Goal: Information Seeking & Learning: Find specific fact

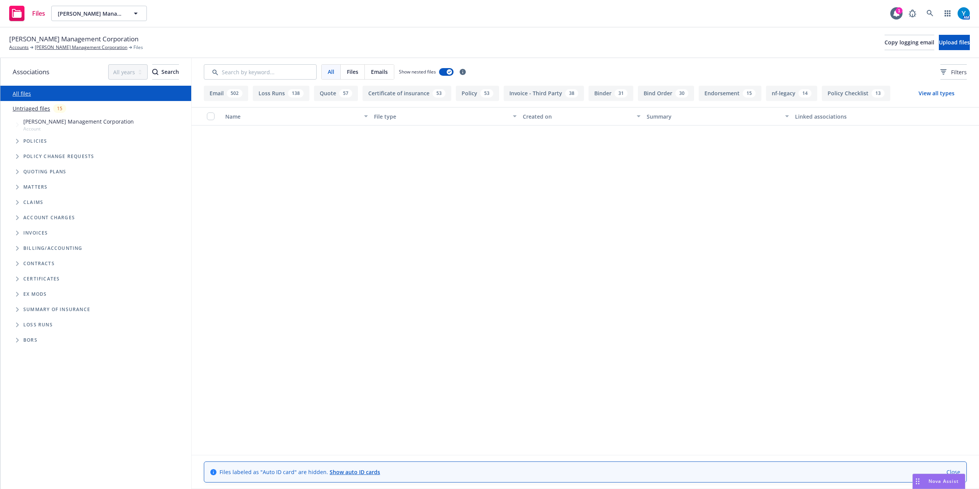
scroll to position [2397, 0]
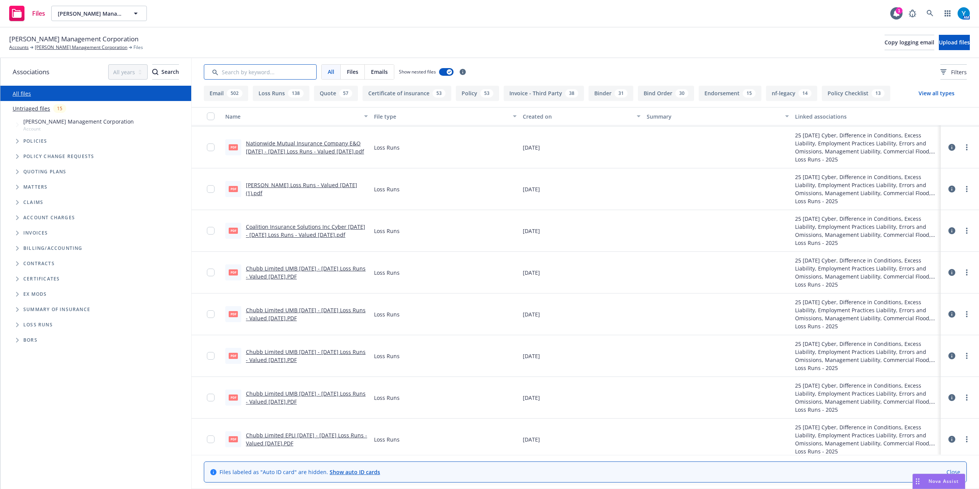
click at [264, 74] on input "Search by keyword..." at bounding box center [260, 71] width 113 height 15
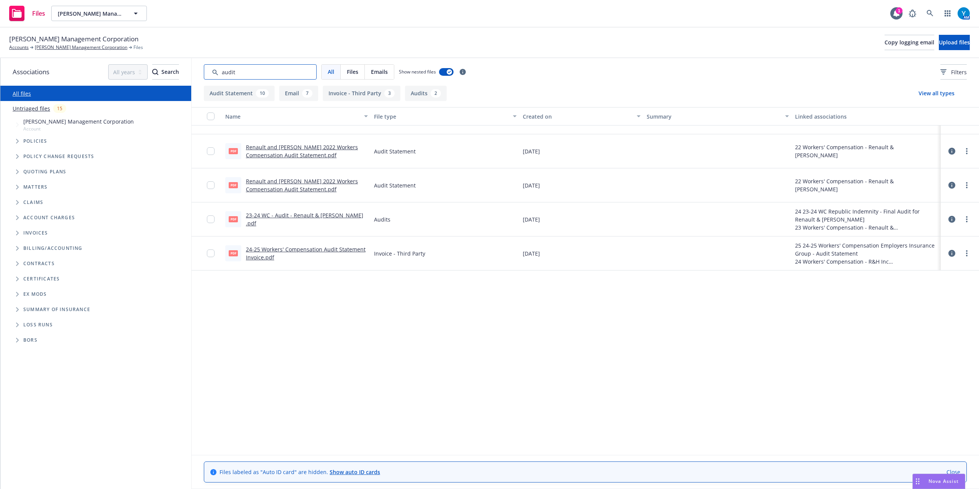
scroll to position [0, 0]
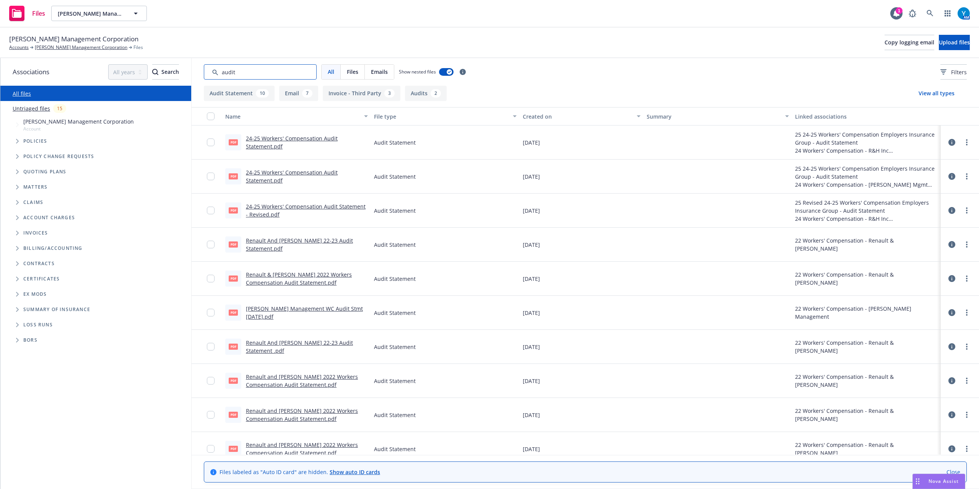
type input "audit"
click at [546, 118] on div "Created on" at bounding box center [577, 116] width 109 height 8
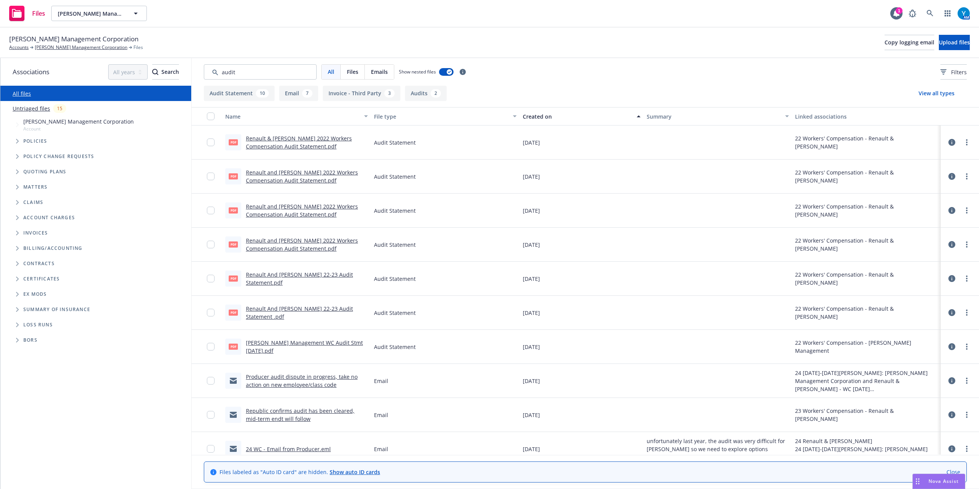
click at [535, 114] on div "Created on" at bounding box center [577, 116] width 109 height 8
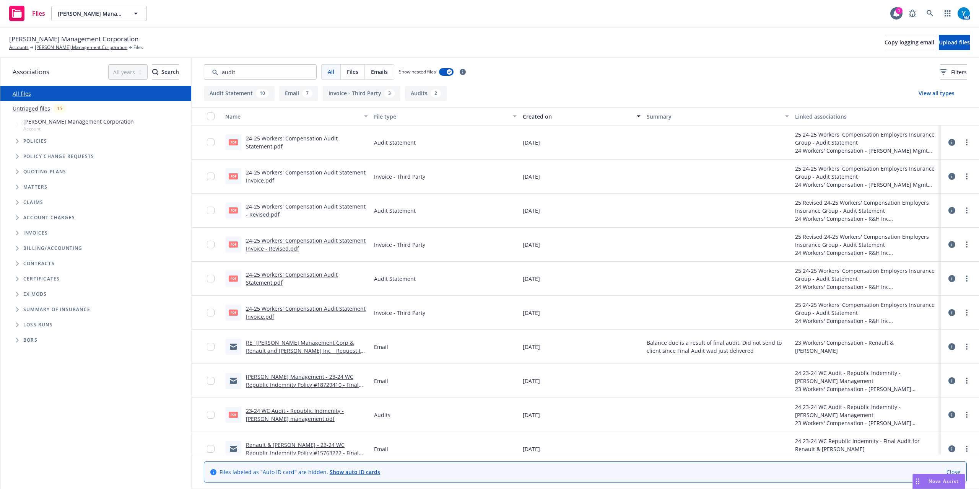
click at [309, 352] on link "RE_ [PERSON_NAME] Management Corp & Renault and [PERSON_NAME] Inc _ Request to …" at bounding box center [305, 358] width 118 height 39
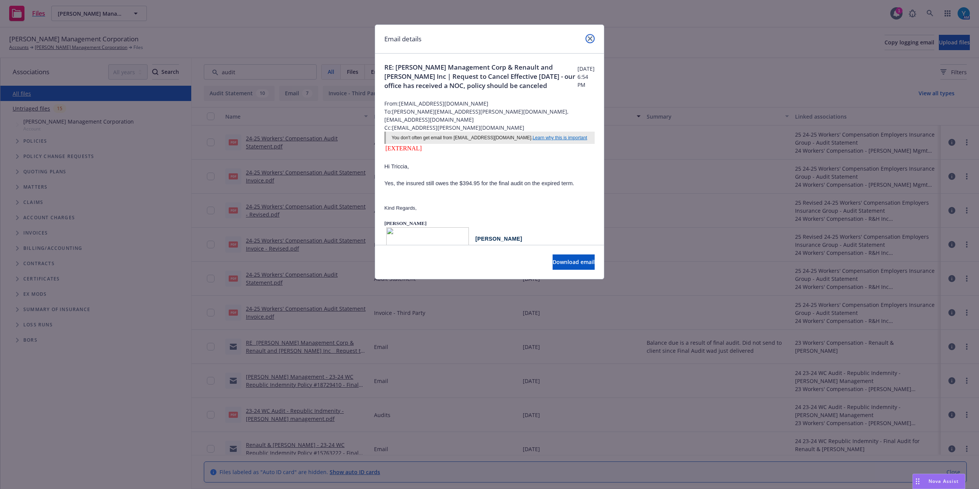
click at [591, 39] on icon "close" at bounding box center [590, 38] width 5 height 5
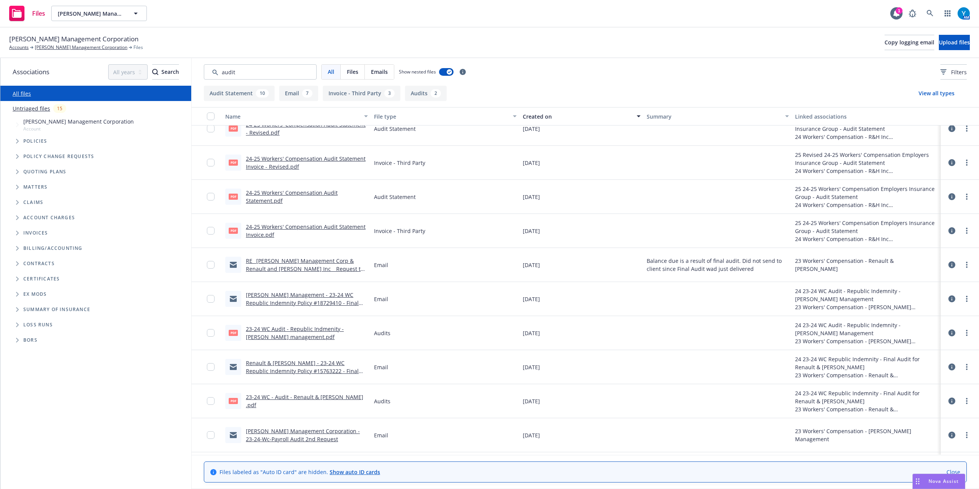
scroll to position [102, 0]
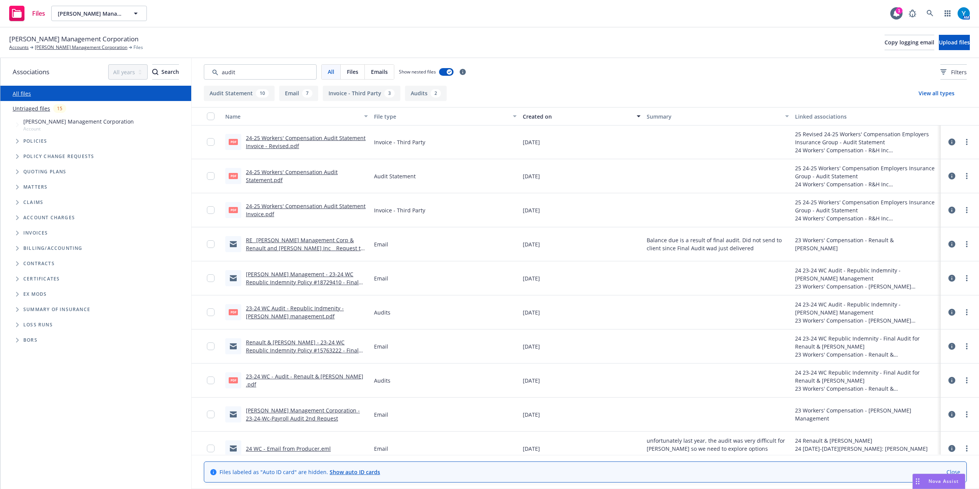
click at [302, 349] on link "Renault & [PERSON_NAME] - 23-24 WC Republic Indemnity Policy #15763222 - Final …" at bounding box center [302, 350] width 113 height 23
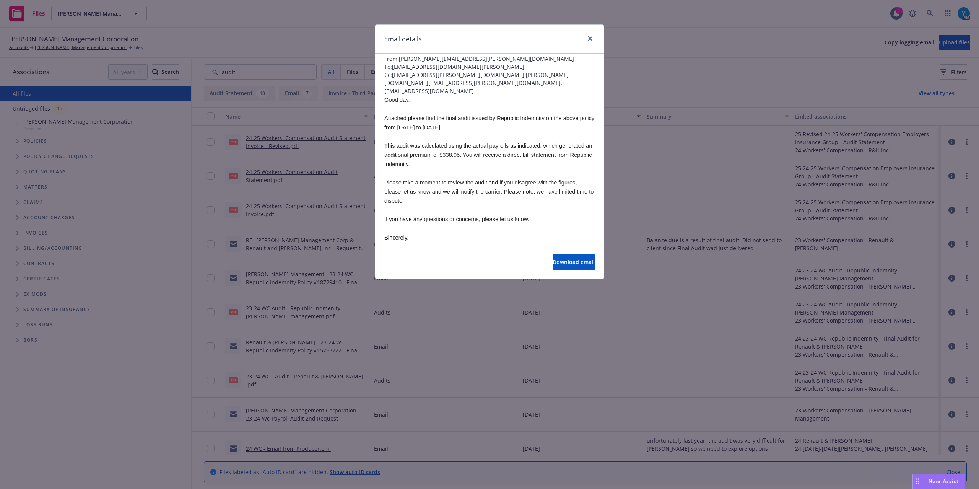
scroll to position [0, 0]
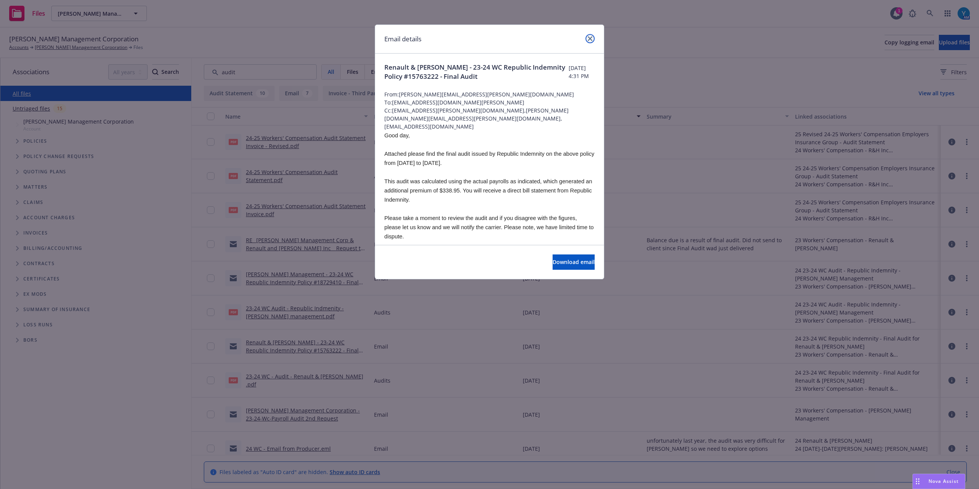
click at [589, 40] on icon "close" at bounding box center [590, 38] width 5 height 5
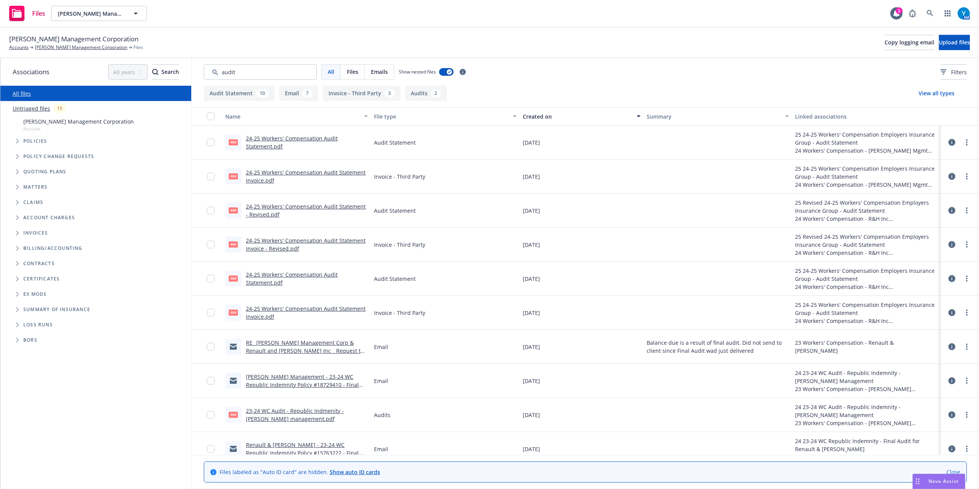
click at [278, 137] on link "24-25 Workers' Compensation Audit Statement.pdf" at bounding box center [292, 142] width 92 height 15
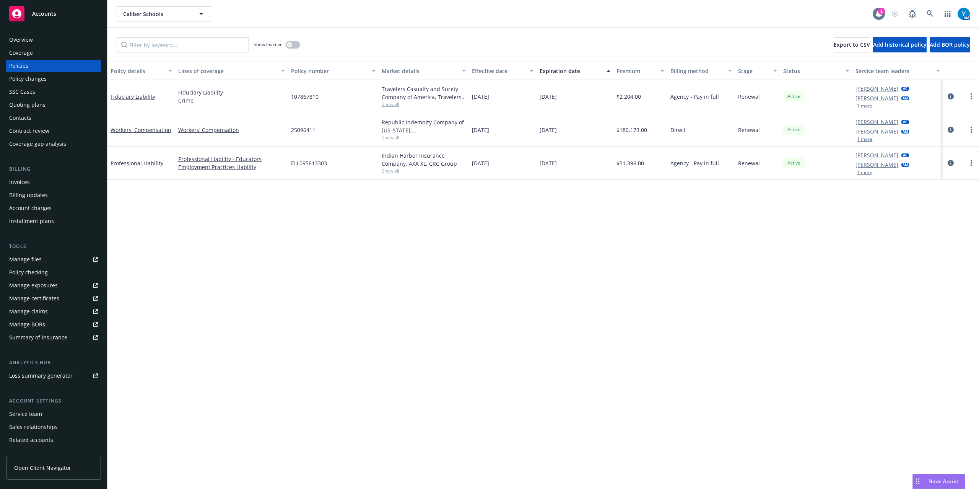
click at [874, 17] on div at bounding box center [879, 14] width 12 height 12
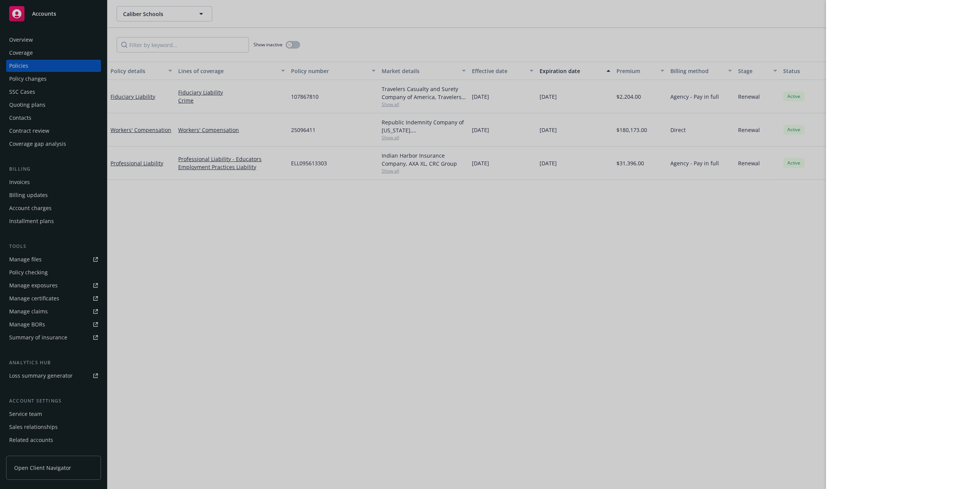
click at [382, 311] on div at bounding box center [489, 244] width 979 height 489
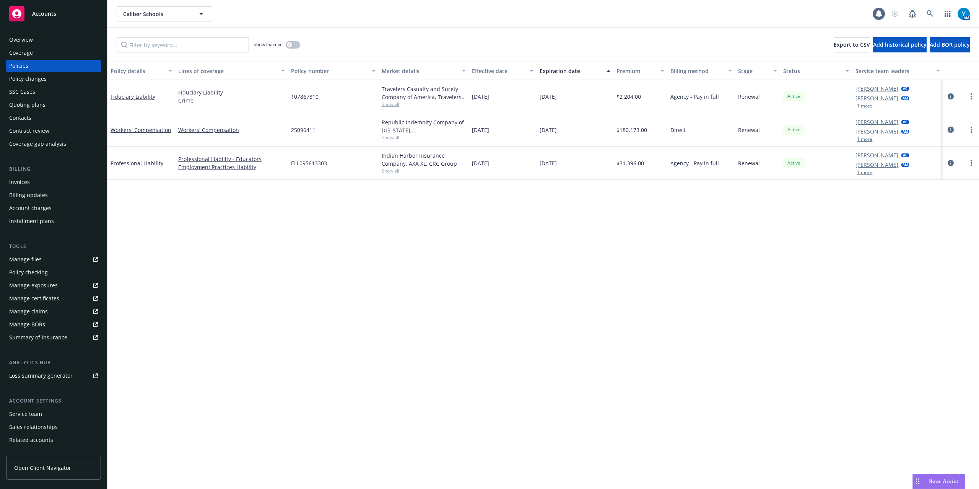
click at [949, 130] on icon "circleInformation" at bounding box center [951, 130] width 6 height 6
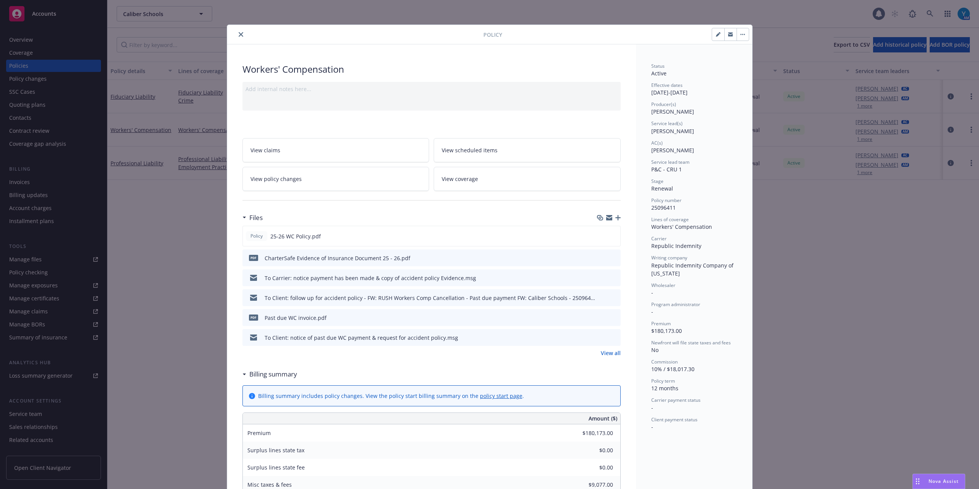
click at [239, 35] on icon "close" at bounding box center [241, 34] width 5 height 5
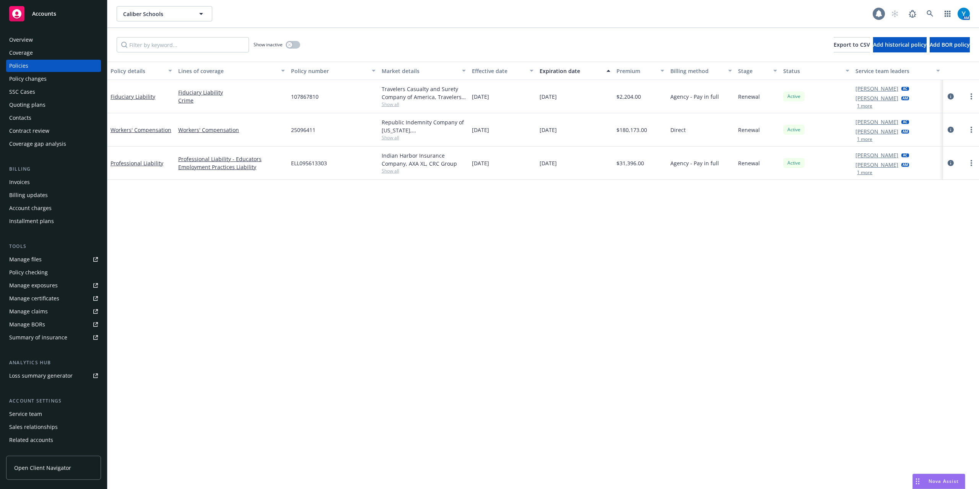
click at [877, 16] on icon at bounding box center [879, 14] width 8 height 8
